Goal: Book appointment/travel/reservation

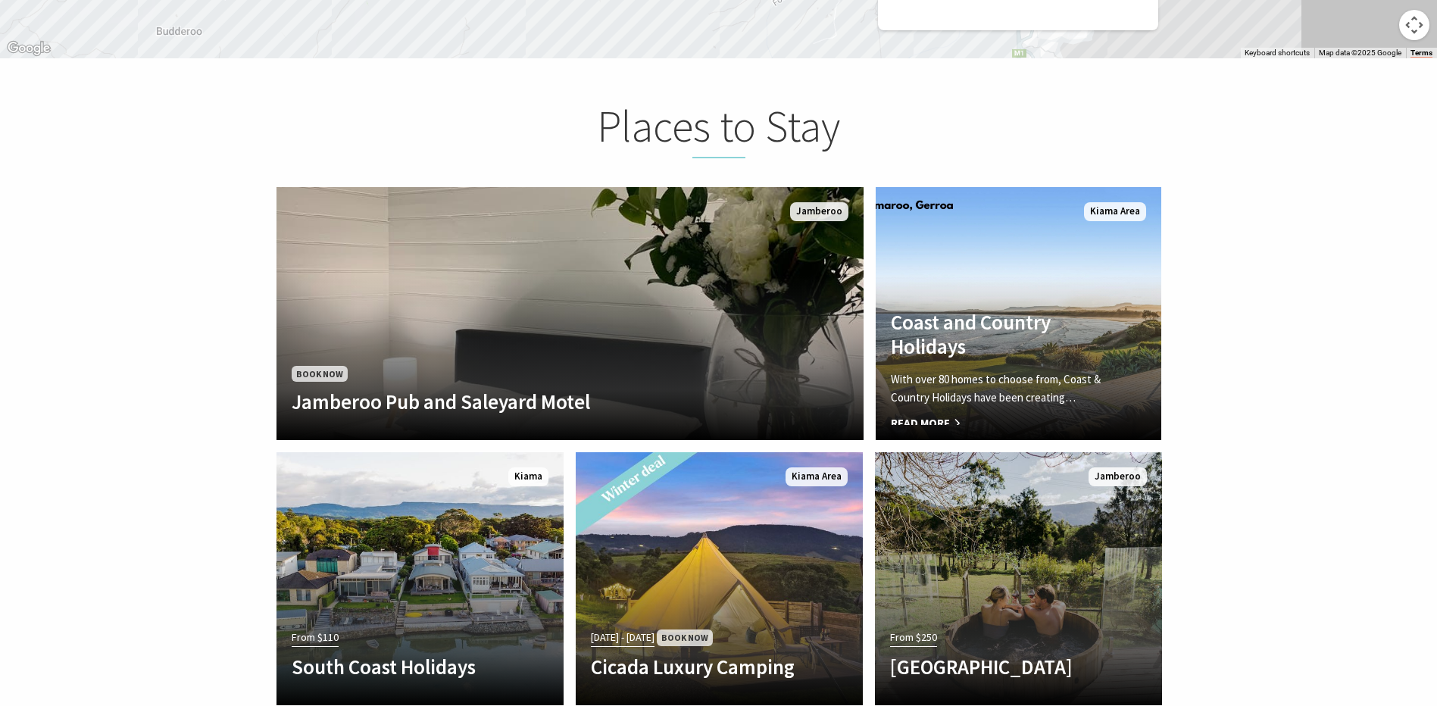
scroll to position [3030, 0]
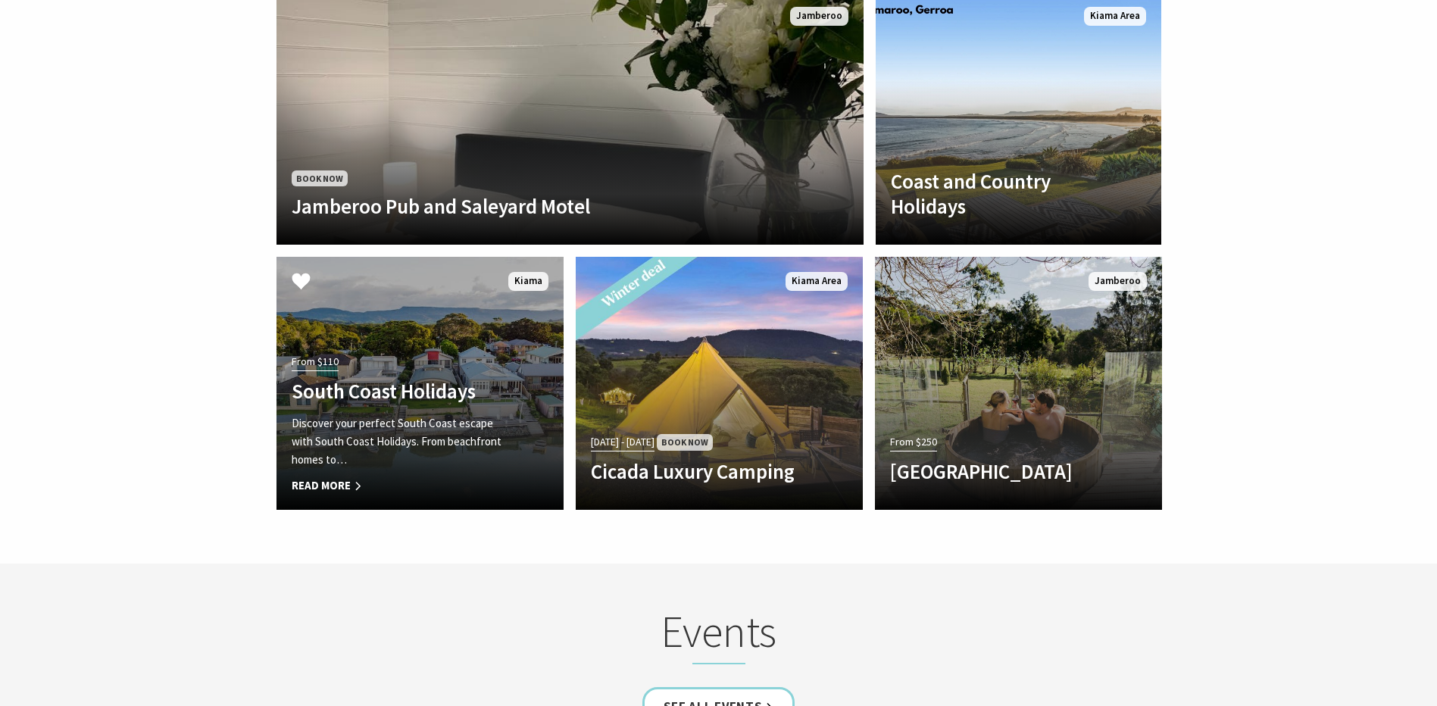
click at [478, 440] on p "Discover your perfect South Coast escape with South Coast Holidays. From beachf…" at bounding box center [399, 441] width 214 height 55
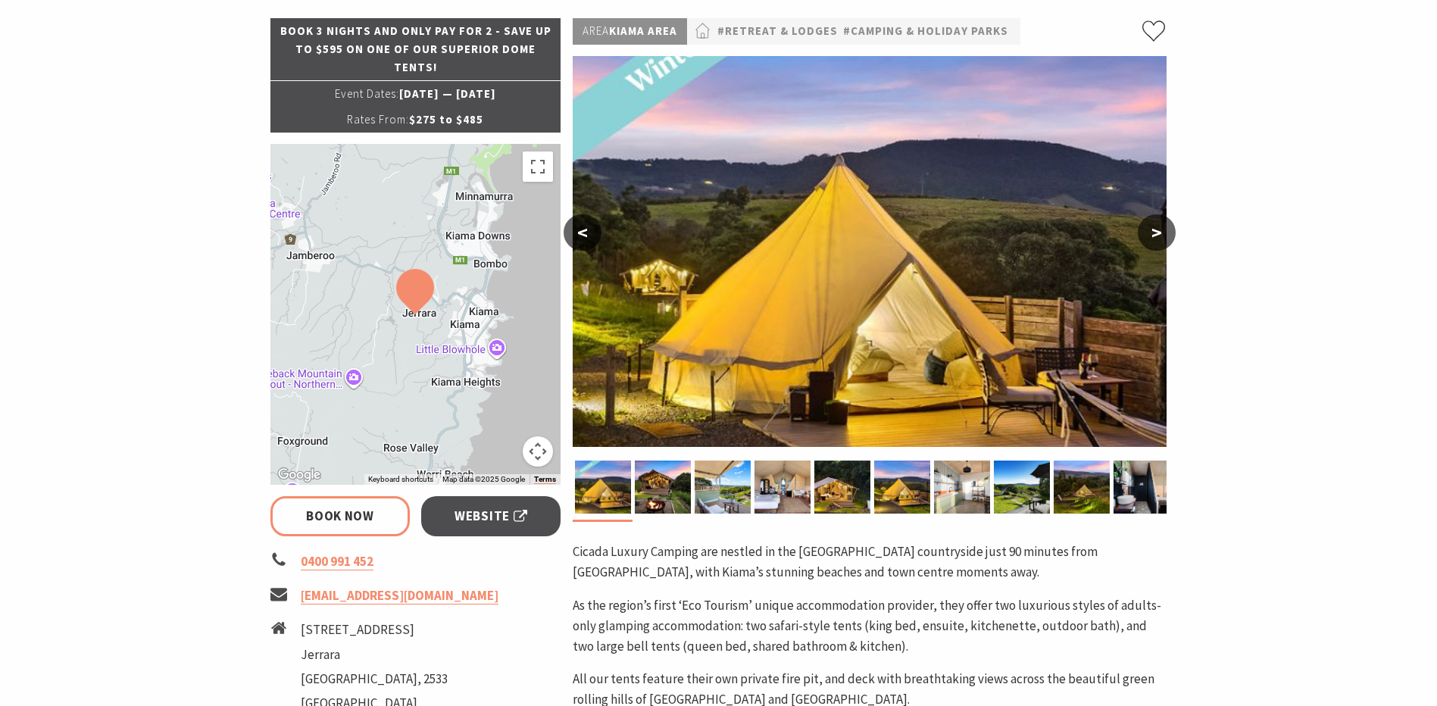
select select "3"
select select "2"
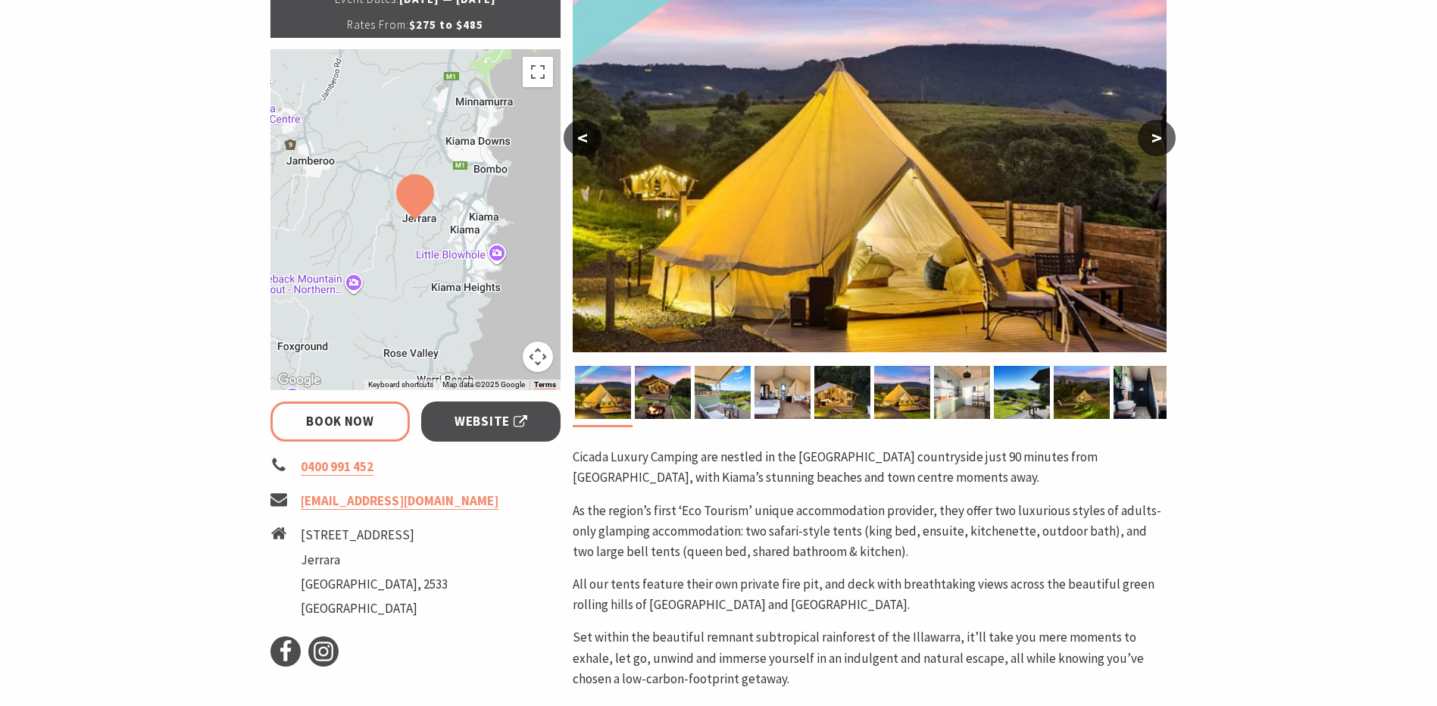
scroll to position [303, 0]
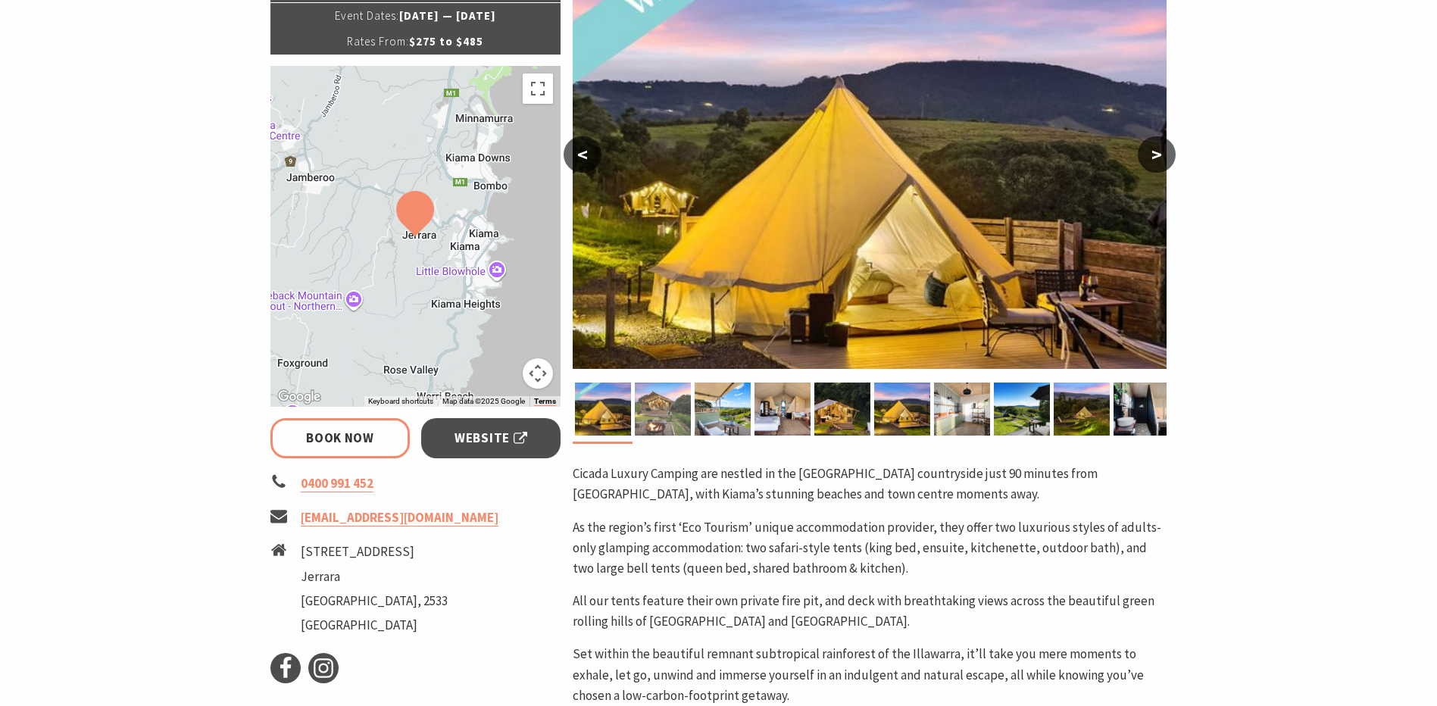
click at [662, 420] on img at bounding box center [663, 409] width 56 height 53
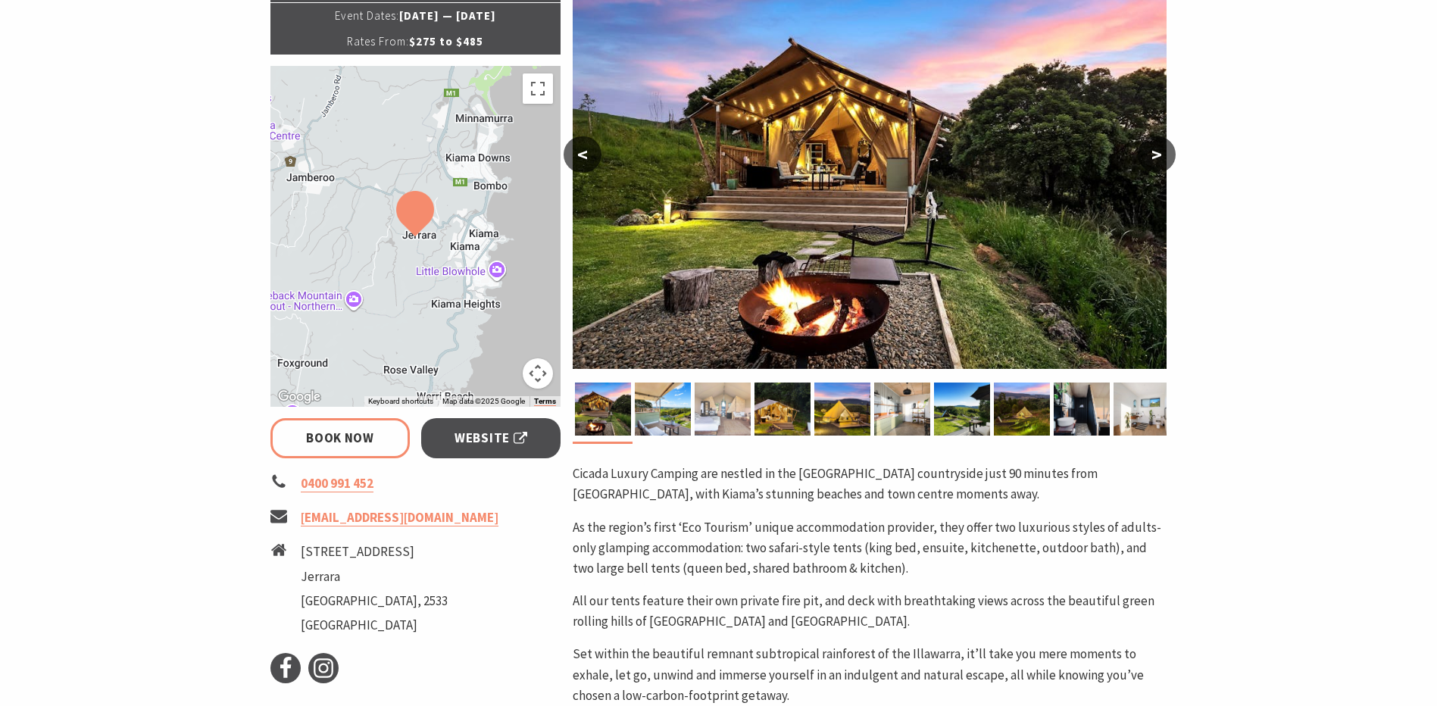
click at [699, 414] on img at bounding box center [723, 409] width 56 height 53
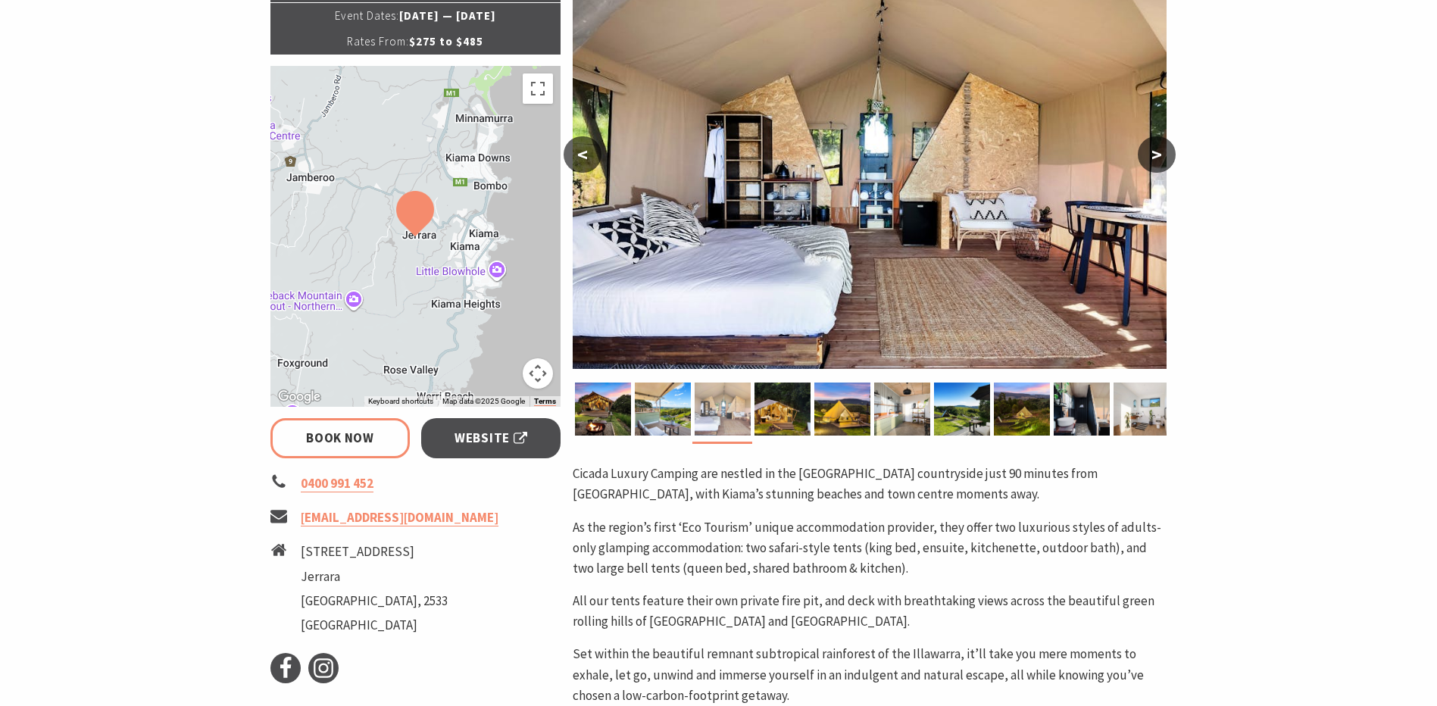
click at [745, 414] on img at bounding box center [723, 409] width 56 height 53
drag, startPoint x: 823, startPoint y: 414, endPoint x: 837, endPoint y: 414, distance: 14.4
click at [825, 414] on img at bounding box center [842, 409] width 56 height 53
click at [898, 413] on img at bounding box center [902, 409] width 56 height 53
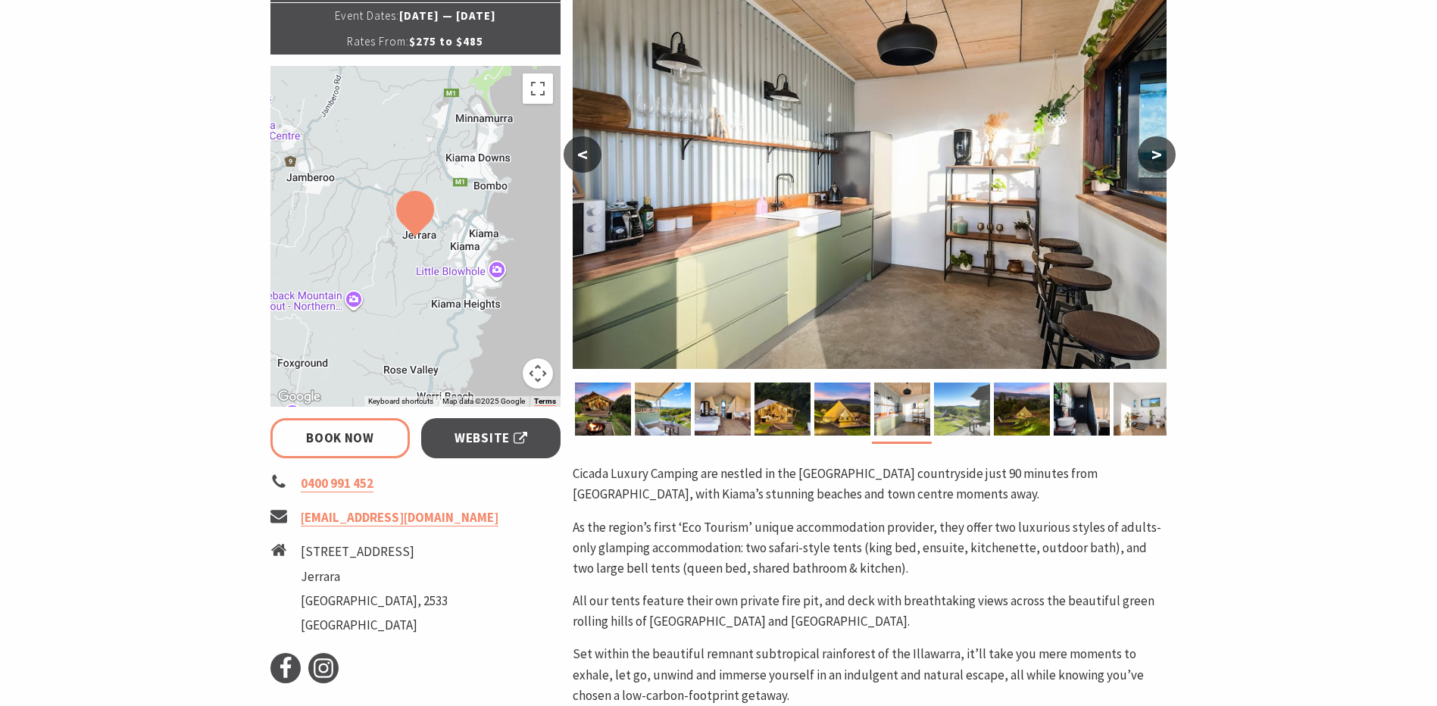
click at [939, 414] on img at bounding box center [962, 409] width 56 height 53
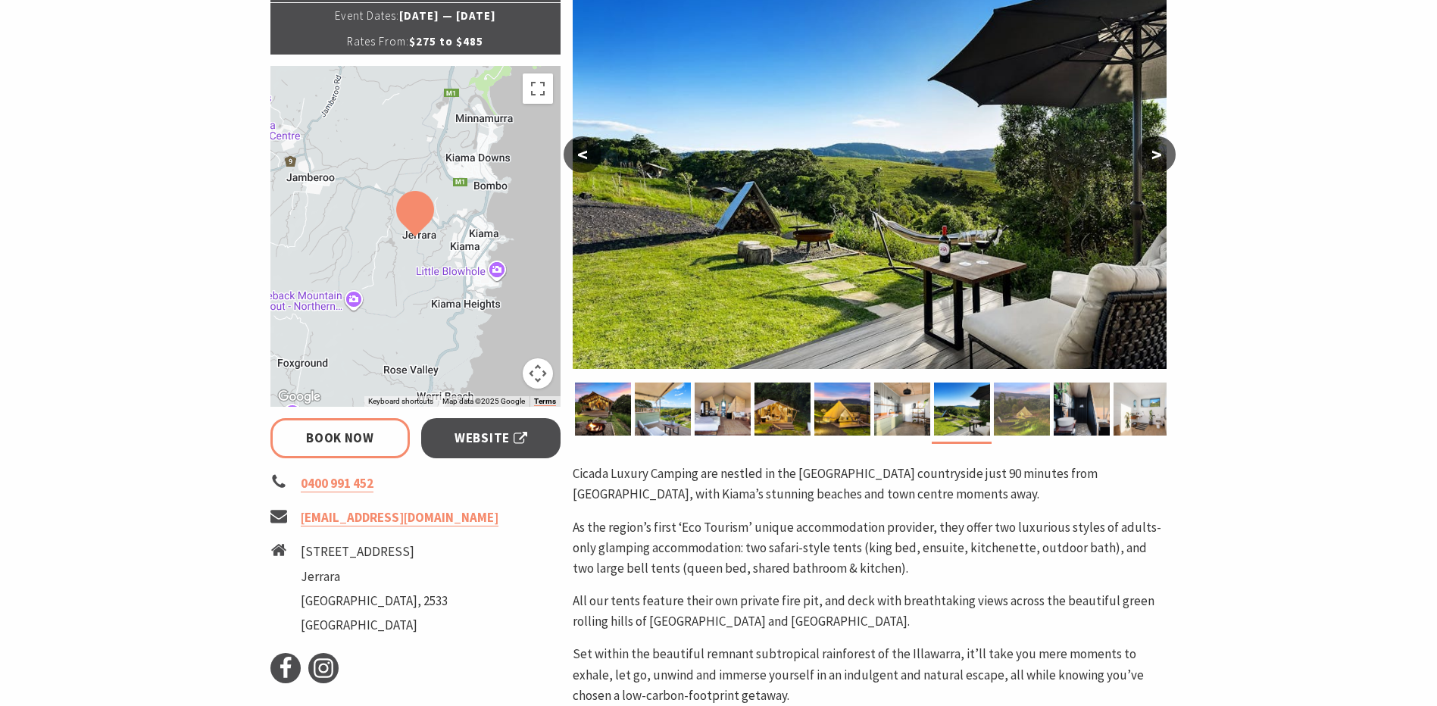
click at [1007, 412] on img at bounding box center [1022, 409] width 56 height 53
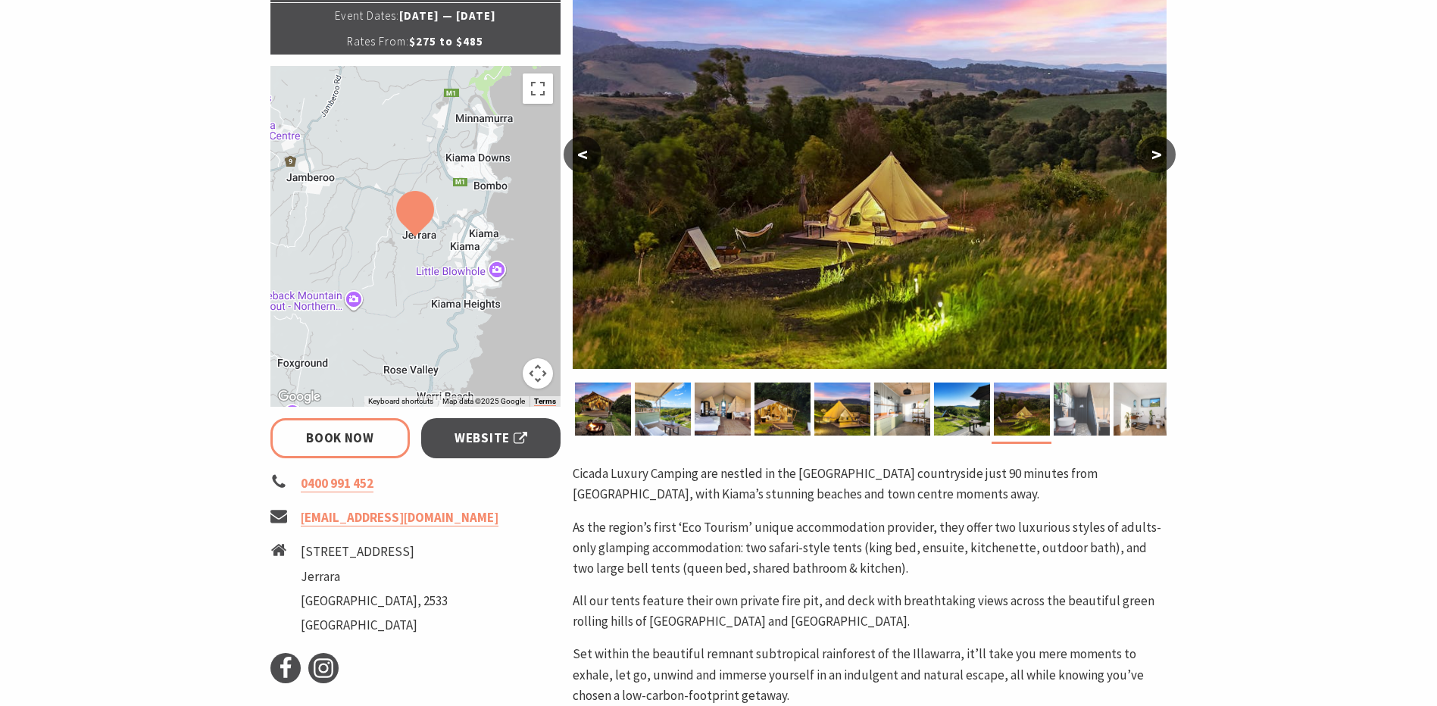
click at [1076, 414] on img at bounding box center [1082, 409] width 56 height 53
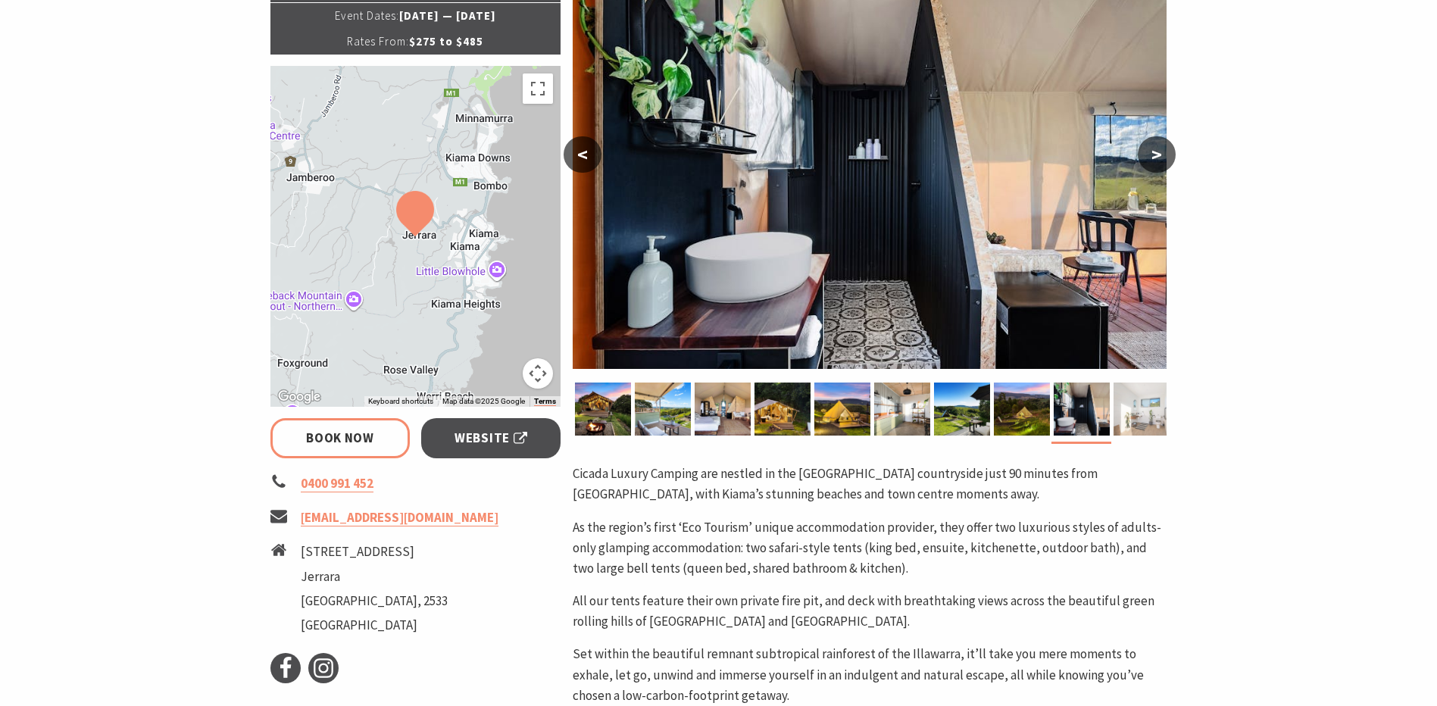
click at [1133, 411] on img at bounding box center [1141, 409] width 56 height 53
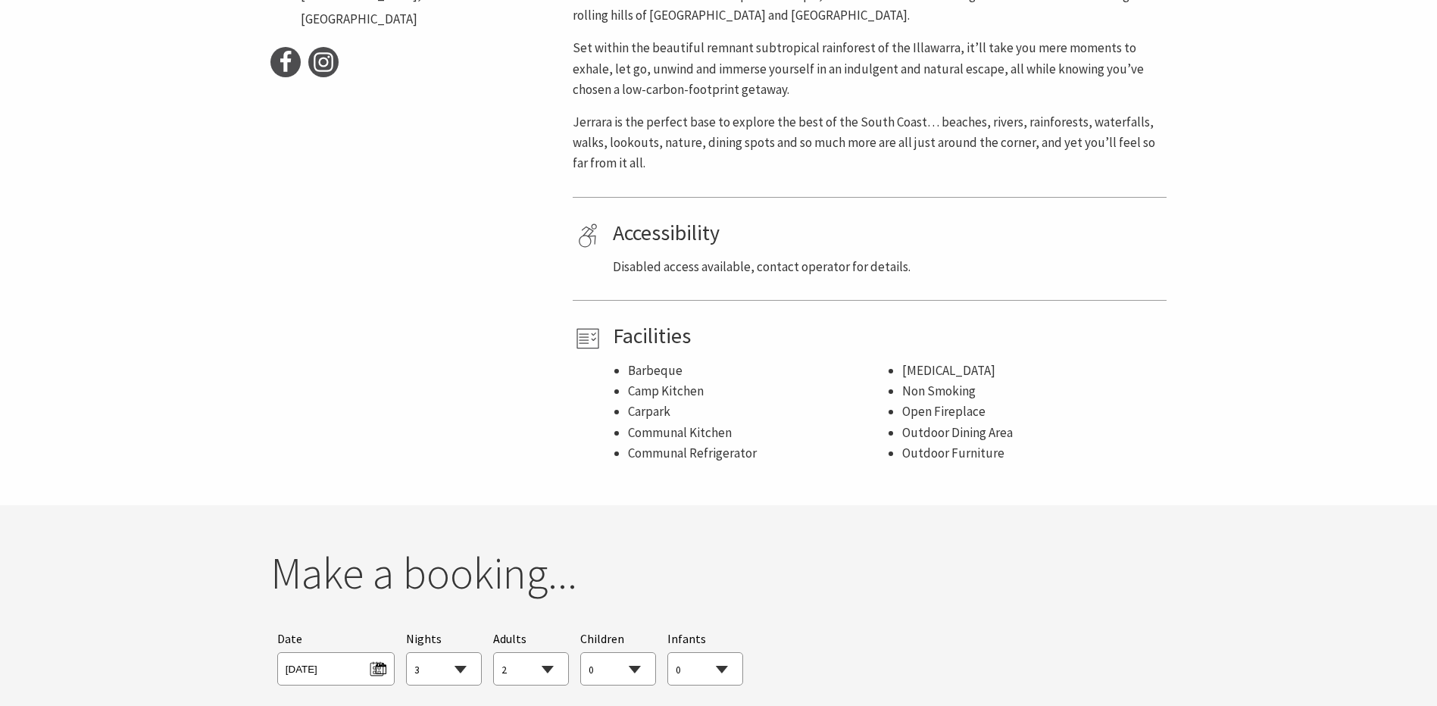
scroll to position [1136, 0]
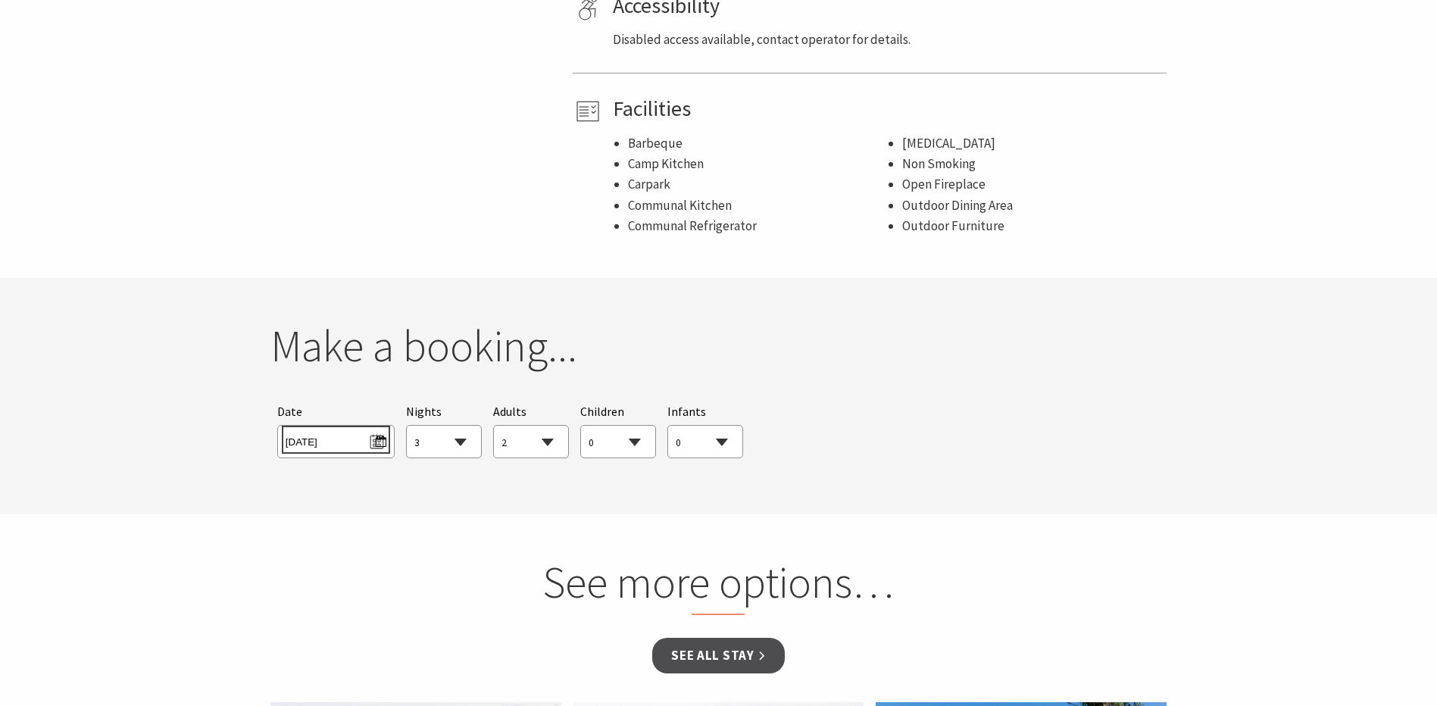
click at [381, 440] on span "[DATE]" at bounding box center [336, 439] width 101 height 20
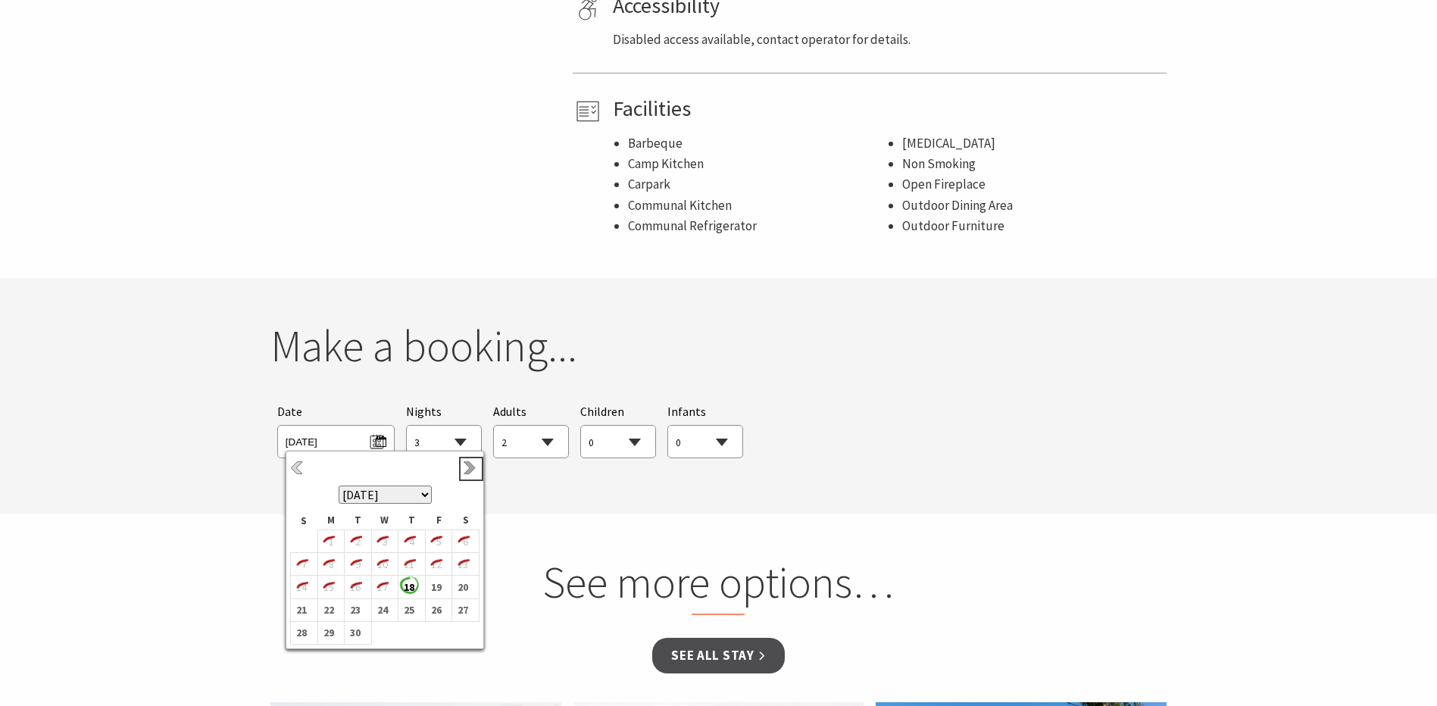
click at [464, 467] on link "Next" at bounding box center [471, 469] width 17 height 17
click at [292, 468] on link "Previous" at bounding box center [298, 469] width 17 height 17
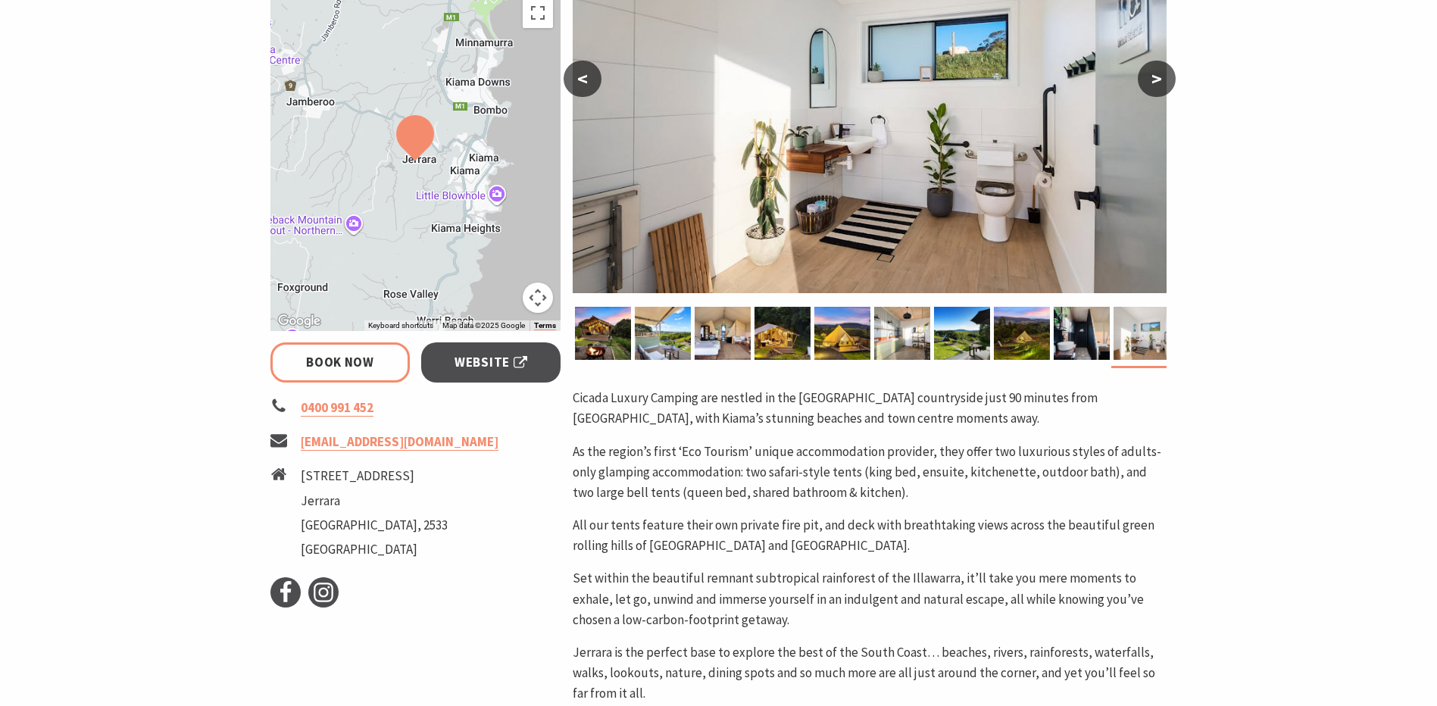
scroll to position [0, 0]
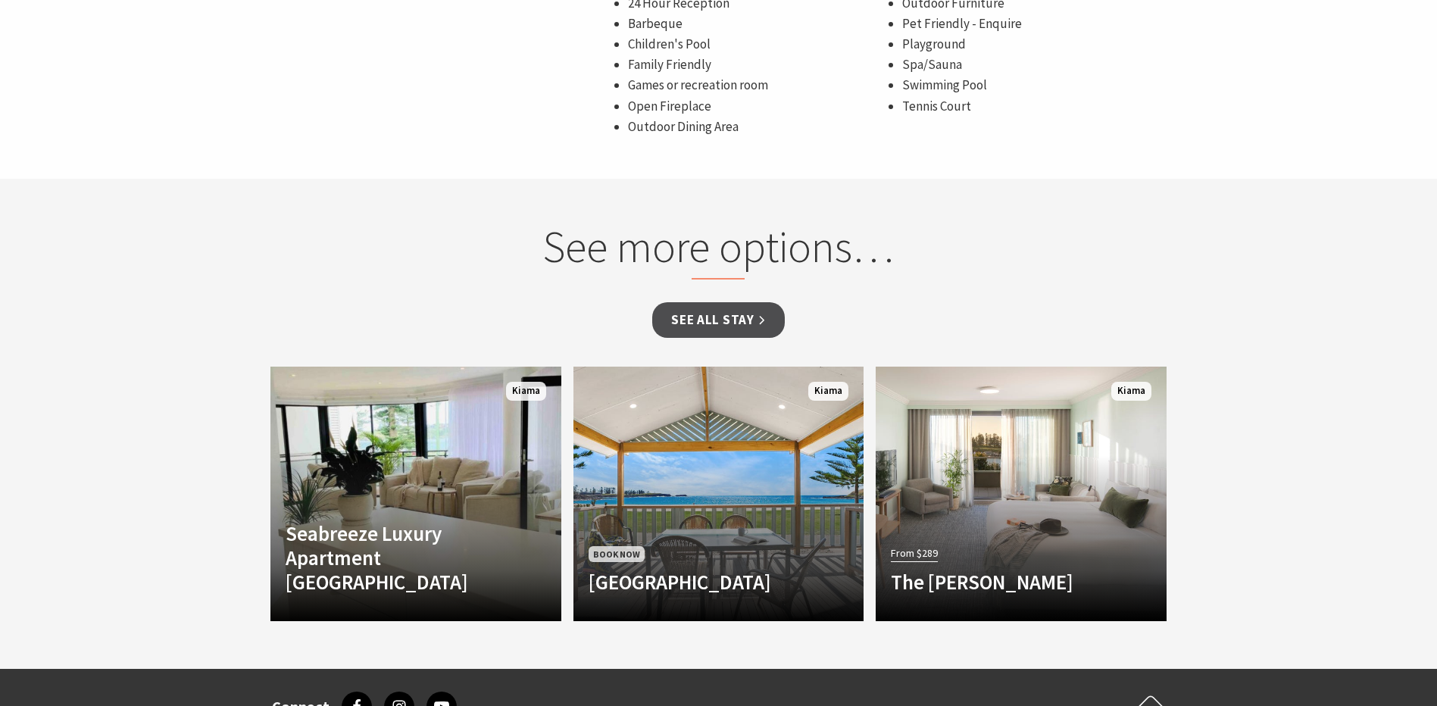
scroll to position [1060, 0]
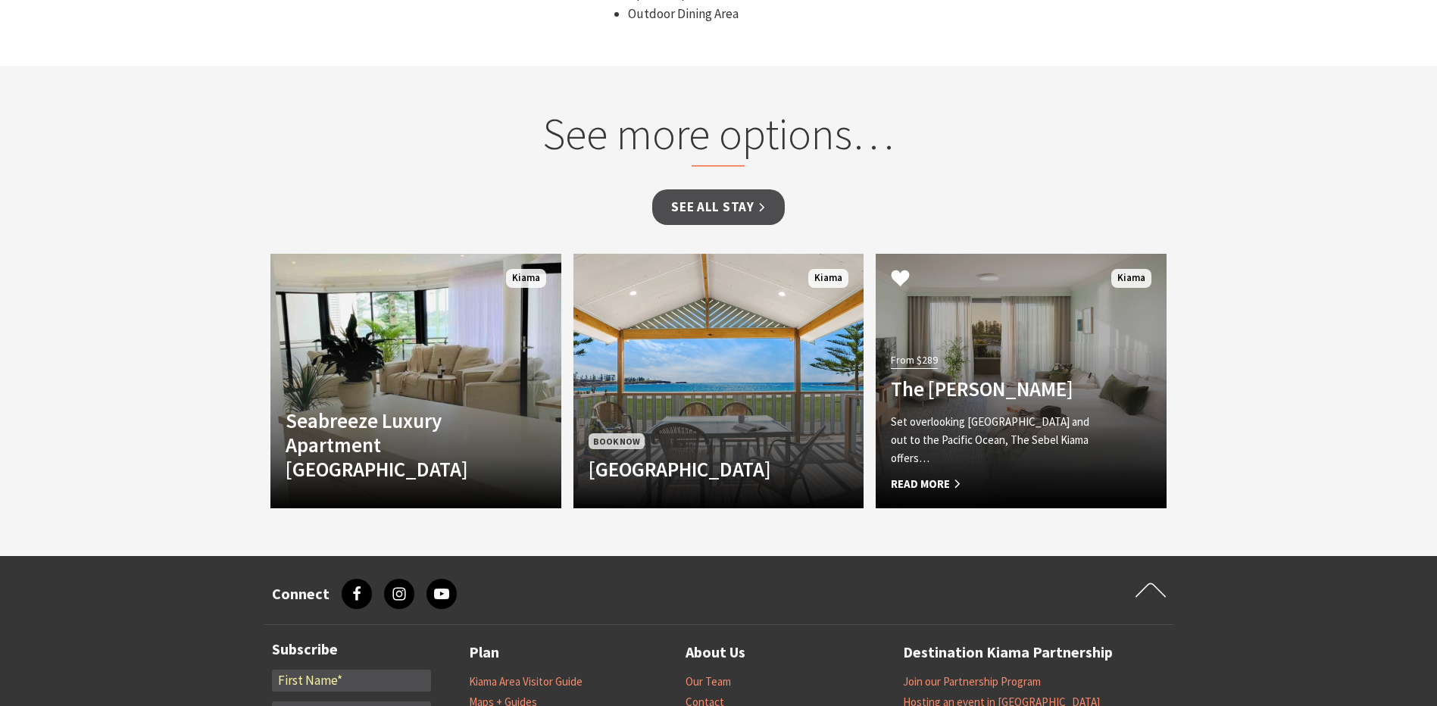
click at [1104, 438] on p "Set overlooking Kiama Harbour and out to the Pacific Ocean, The Sebel Kiama off…" at bounding box center [999, 440] width 217 height 55
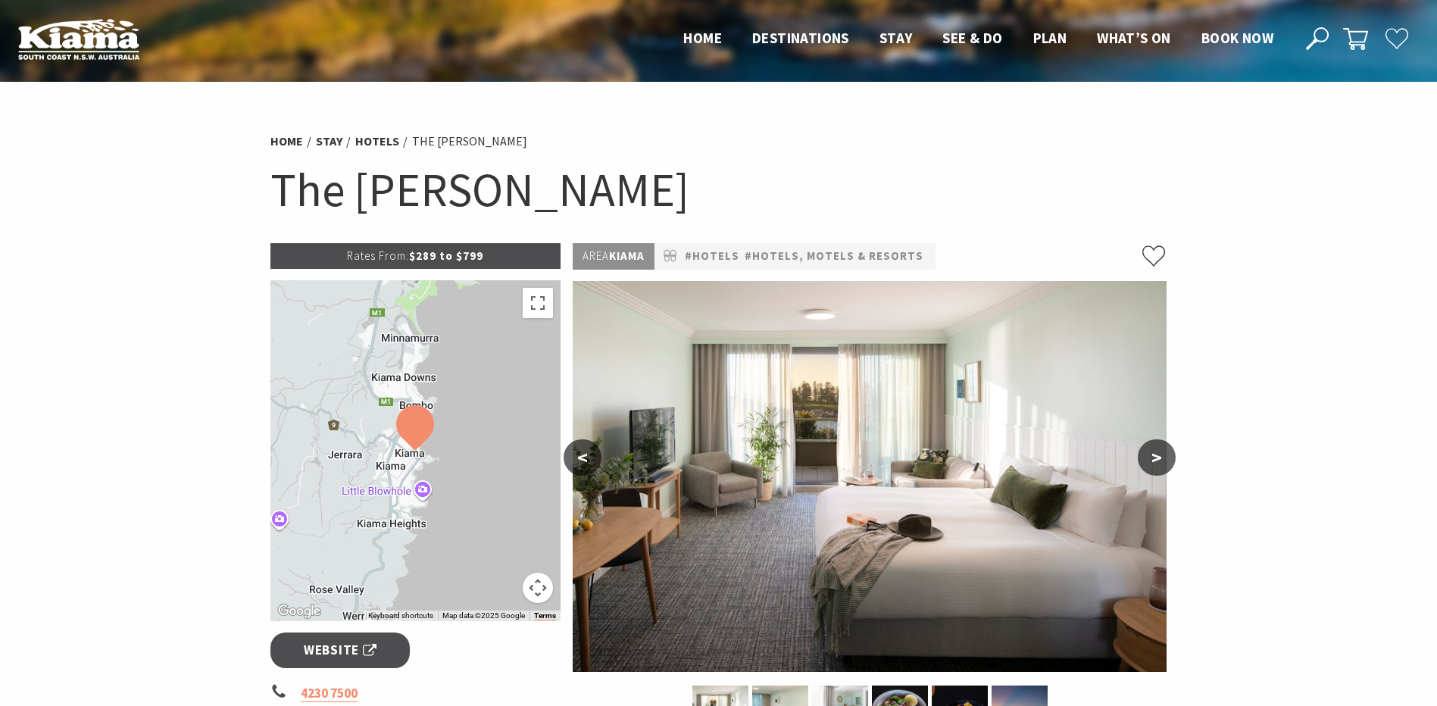
click at [1157, 456] on button ">" at bounding box center [1157, 457] width 38 height 36
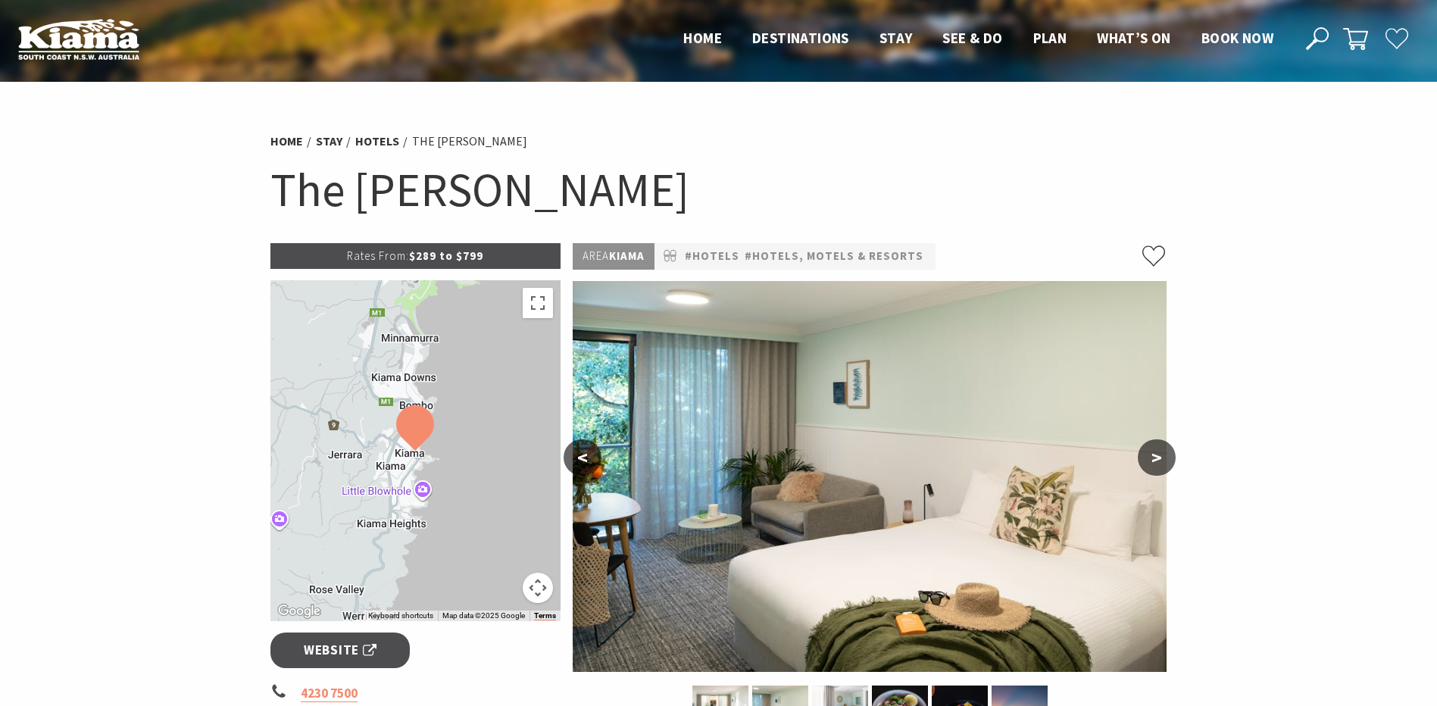
click at [1157, 456] on button ">" at bounding box center [1157, 457] width 38 height 36
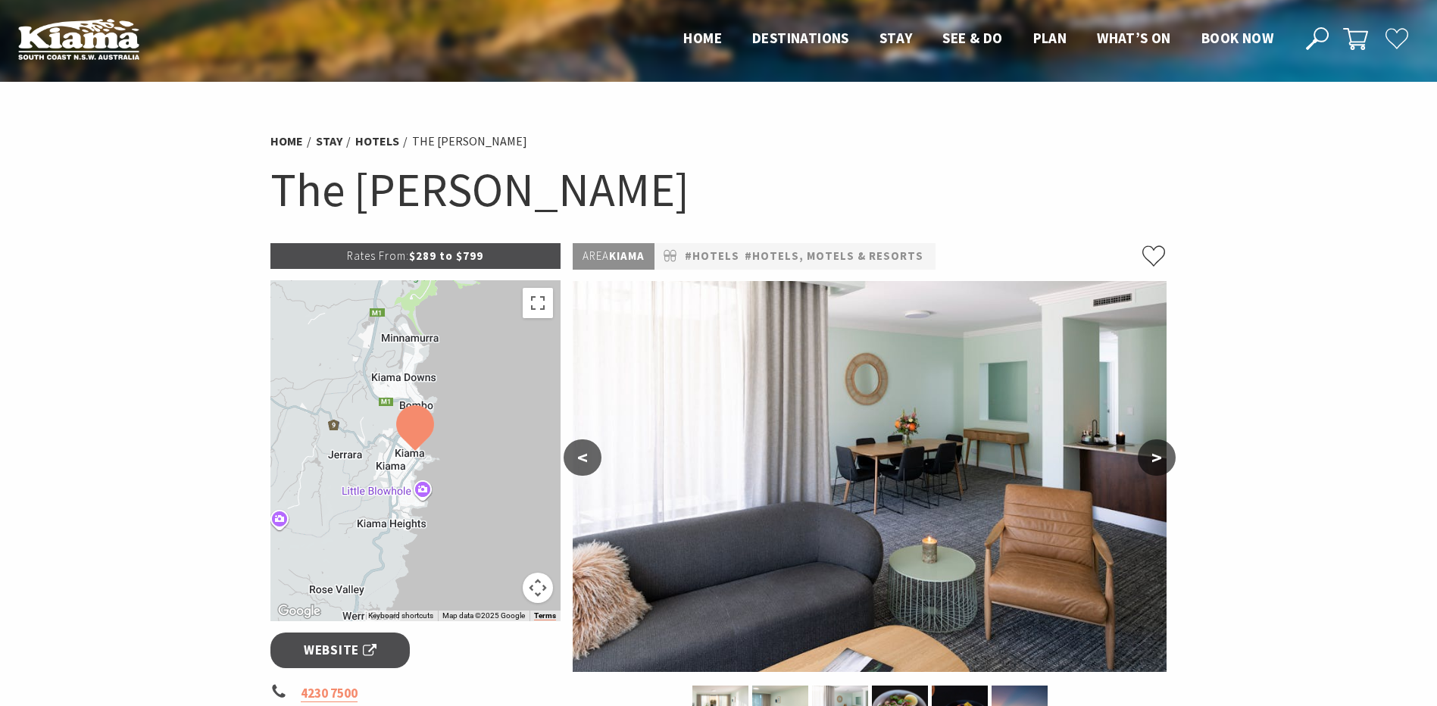
click at [1157, 456] on button ">" at bounding box center [1157, 457] width 38 height 36
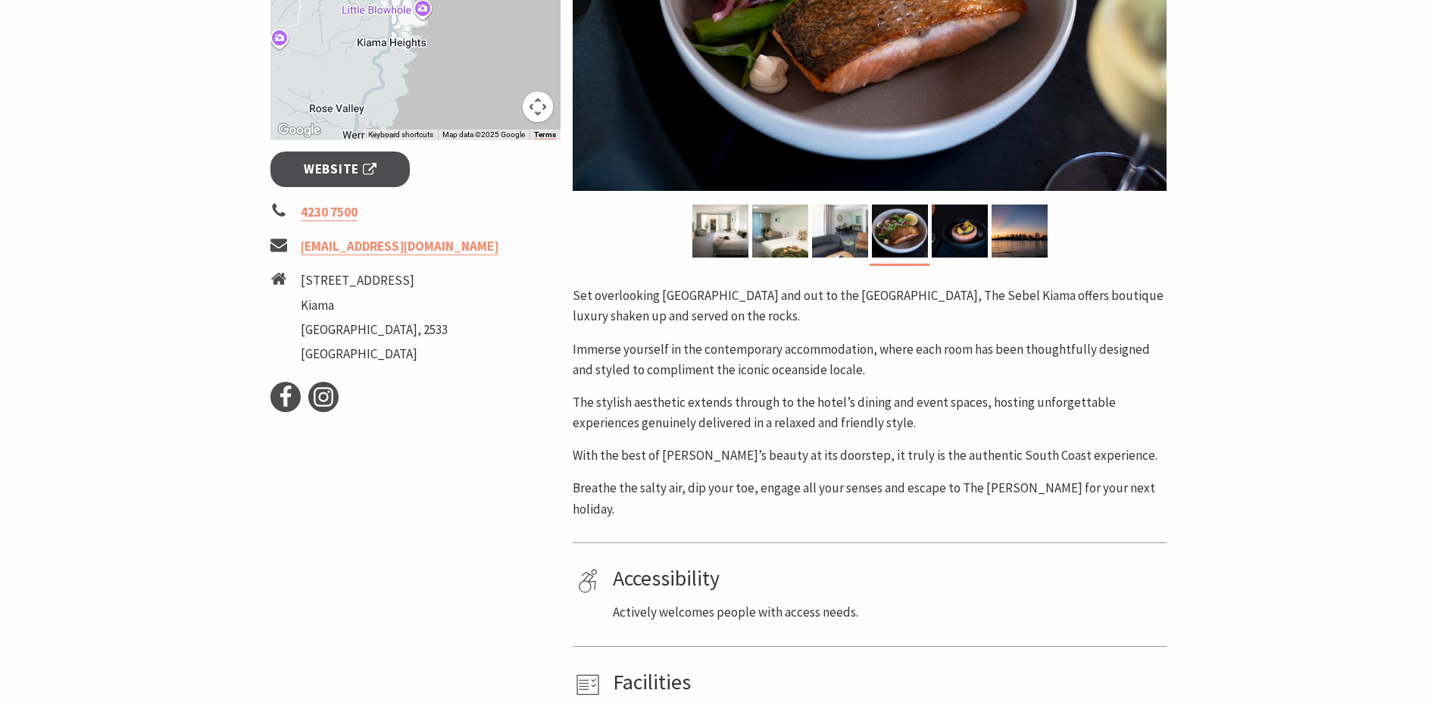
scroll to position [606, 0]
